Goal: Information Seeking & Learning: Learn about a topic

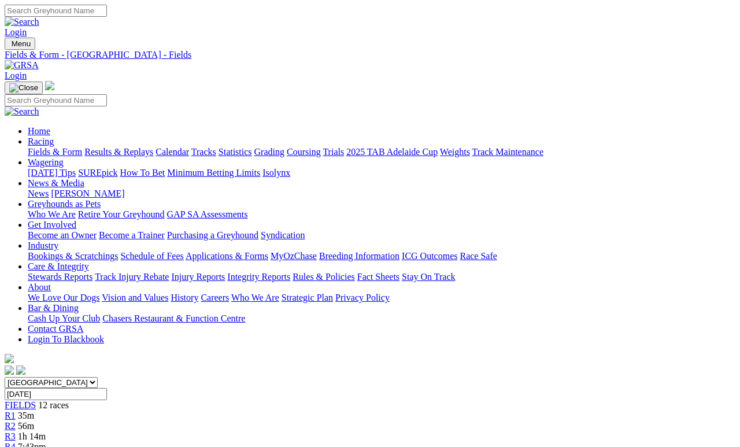
click at [69, 147] on link "Fields & Form" at bounding box center [55, 152] width 54 height 10
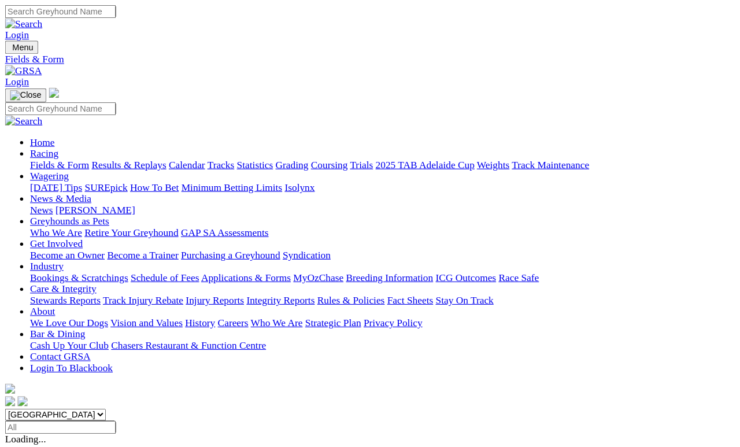
scroll to position [377, 0]
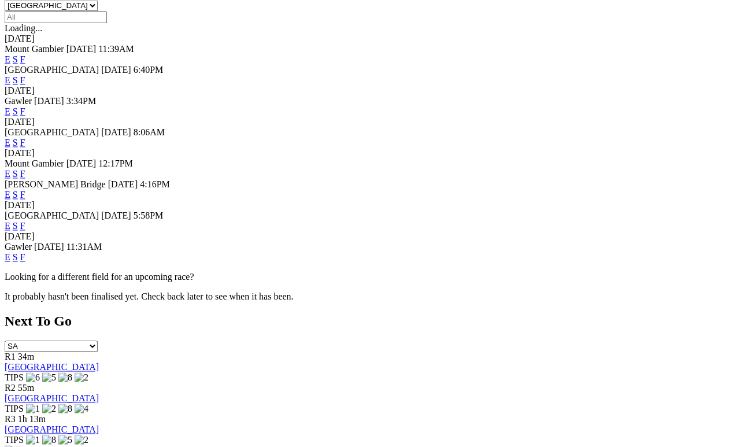
click at [681, 313] on div "Next To Go SA NSW NT QLD TAS VIC WA R1 34m Angle Park TIPS R2 55m Angle Park TI…" at bounding box center [370, 384] width 731 height 143
click at [25, 262] on link "F" at bounding box center [22, 257] width 5 height 10
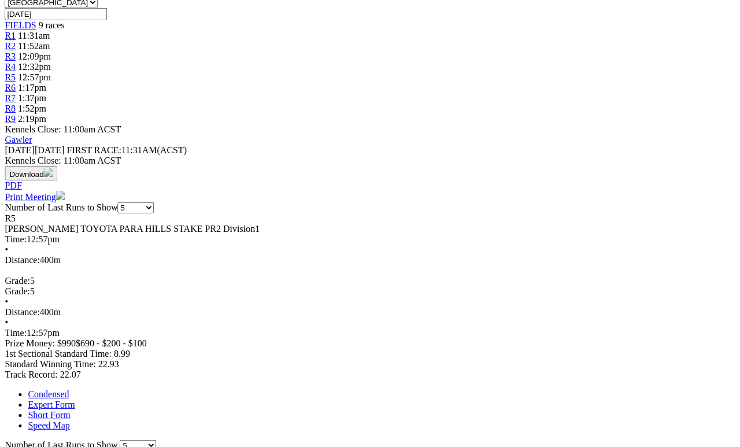
scroll to position [384, 3]
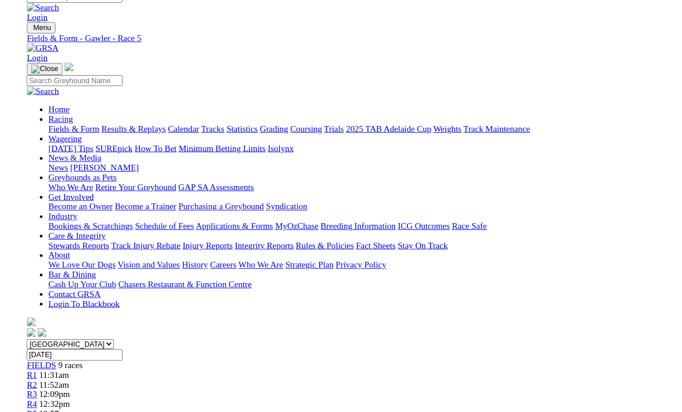
scroll to position [399, 0]
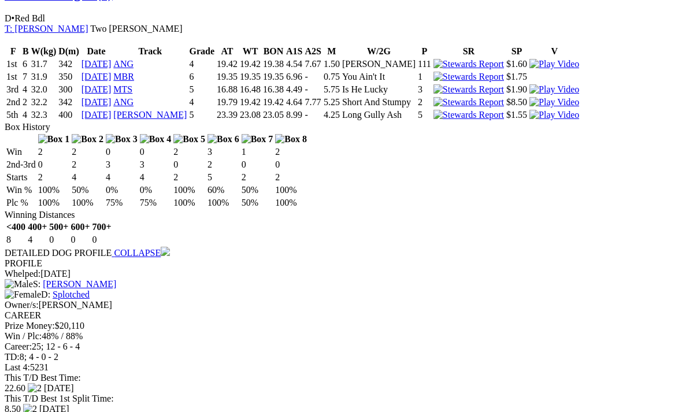
scroll to position [867, 0]
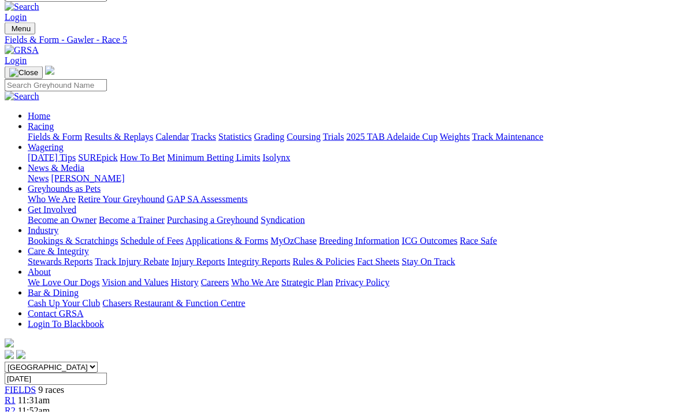
scroll to position [0, 0]
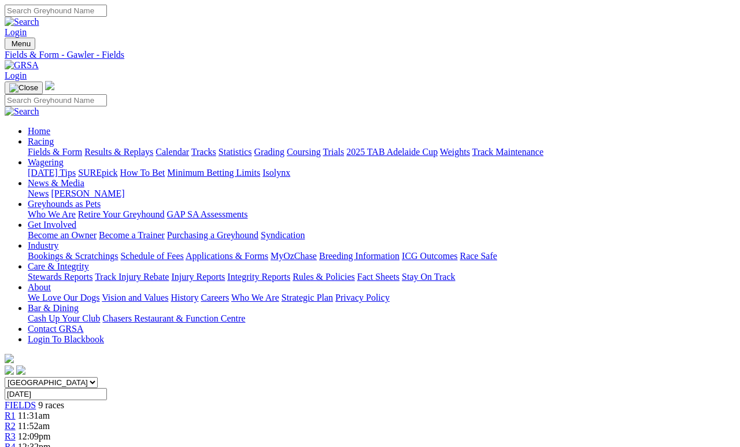
click at [54, 147] on link "Fields & Form" at bounding box center [55, 152] width 54 height 10
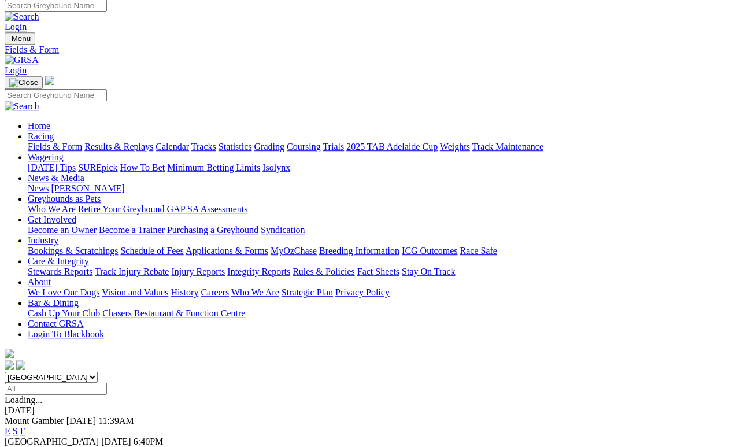
scroll to position [5, 0]
click at [25, 412] on link "F" at bounding box center [22, 452] width 5 height 10
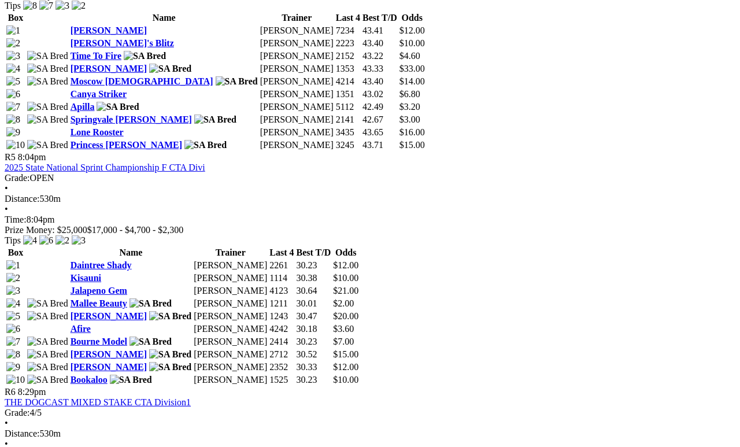
scroll to position [1278, 0]
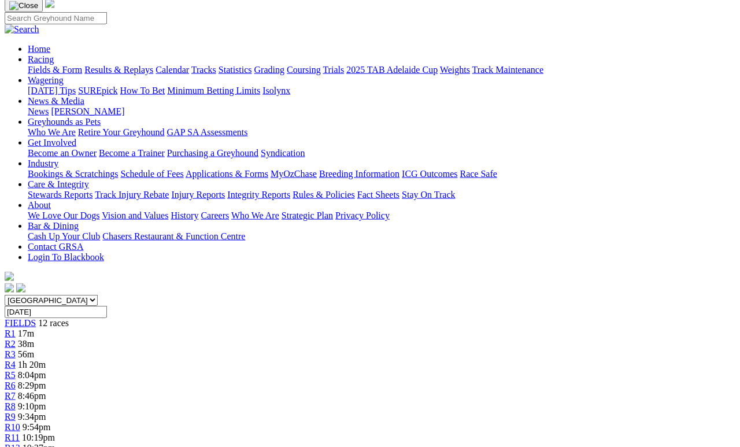
scroll to position [0, 0]
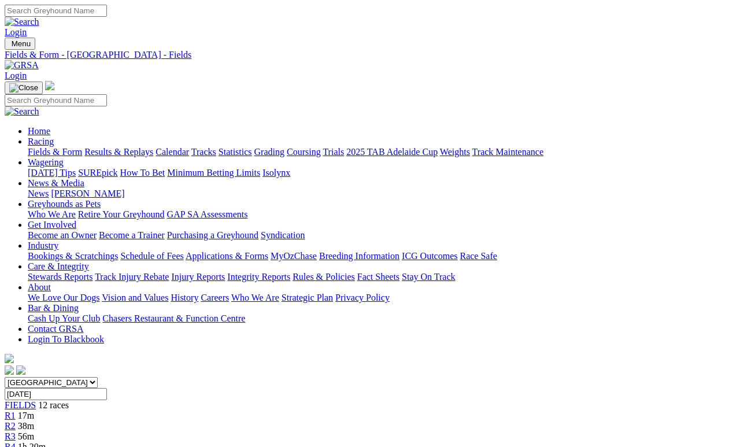
click at [56, 147] on link "Fields & Form" at bounding box center [55, 152] width 54 height 10
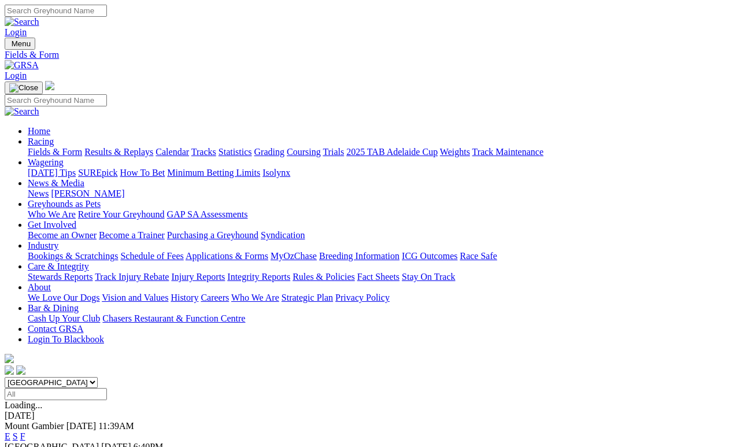
click at [189, 147] on link "Calendar" at bounding box center [172, 152] width 34 height 10
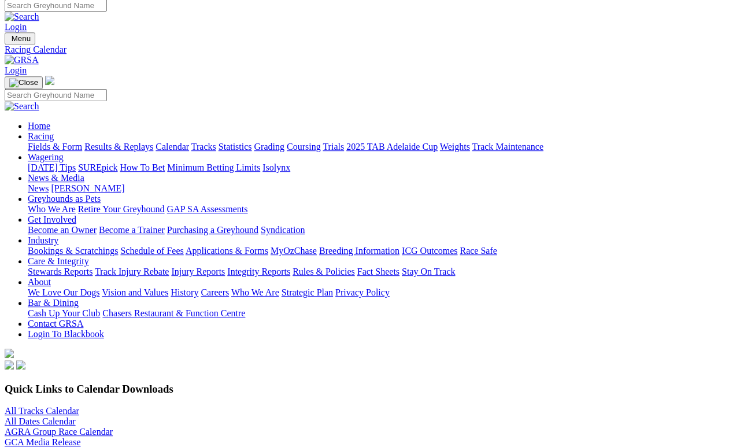
scroll to position [5, 0]
click at [60, 406] on link "All Tracks Calendar" at bounding box center [42, 411] width 75 height 10
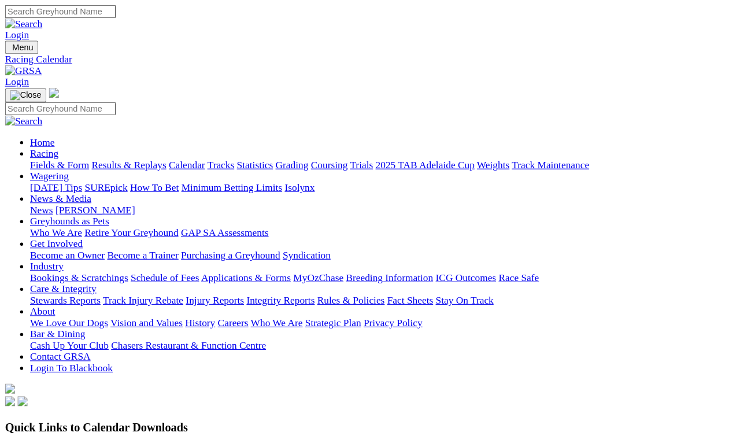
scroll to position [22, 0]
